Goal: Information Seeking & Learning: Learn about a topic

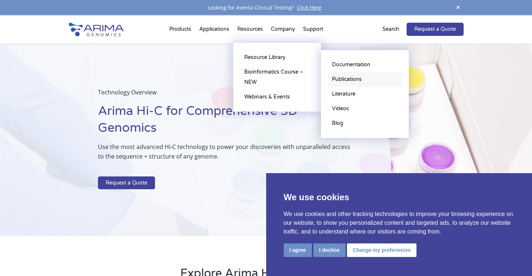
click at [347, 78] on link "Publications" at bounding box center [364, 79] width 73 height 15
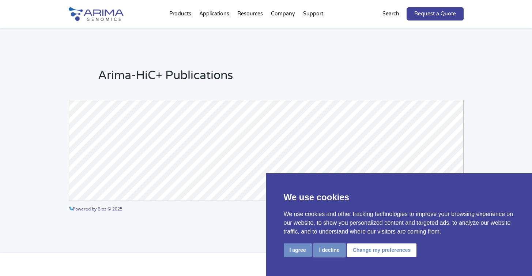
click at [328, 253] on button "I decline" at bounding box center [329, 250] width 32 height 14
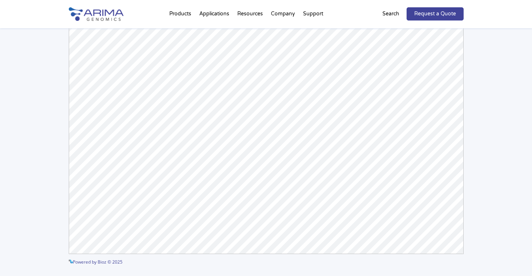
scroll to position [101, 0]
click at [45, 140] on div "Arima-HiC+ Publications Powered by Bioz © 2025 See more details on Bioz" at bounding box center [266, 116] width 532 height 377
click at [481, 198] on div "Arima-HiC+ Publications Powered by Bioz © 2025 See more details on Bioz" at bounding box center [266, 156] width 532 height 377
